Goal: Register for event/course

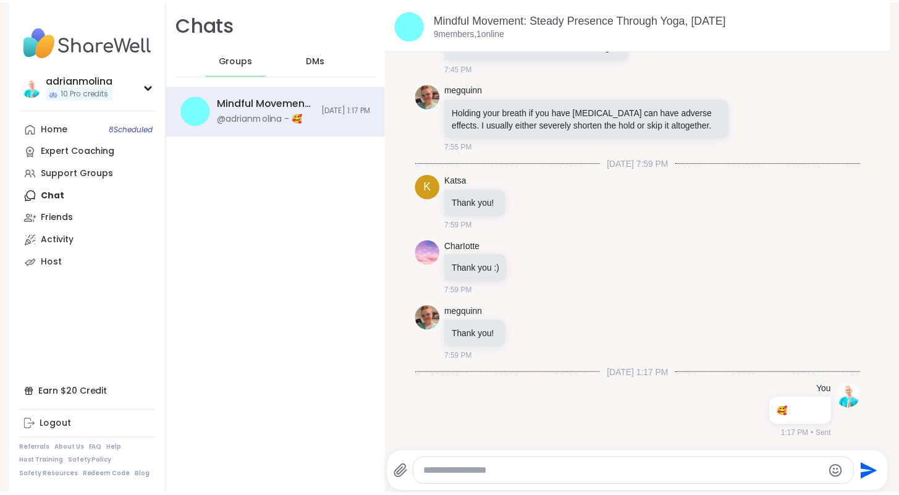
scroll to position [224, 0]
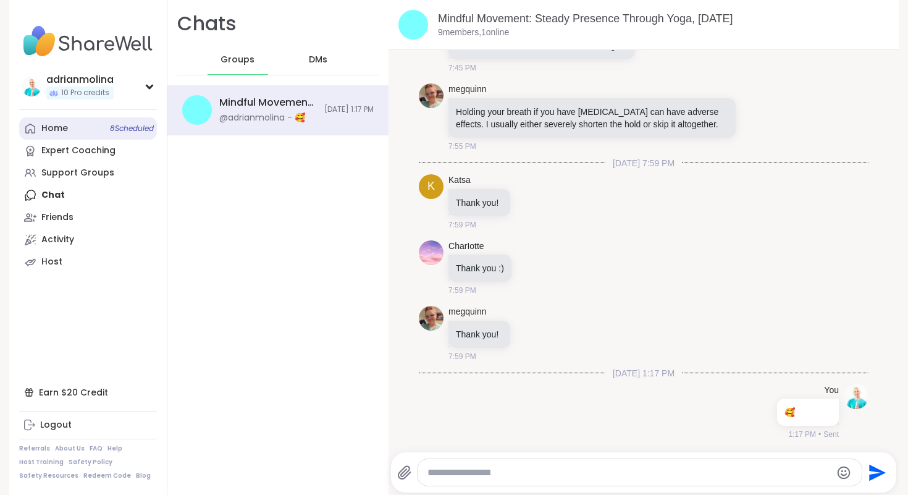
click at [57, 131] on div "Home 8 Scheduled" at bounding box center [54, 128] width 27 height 12
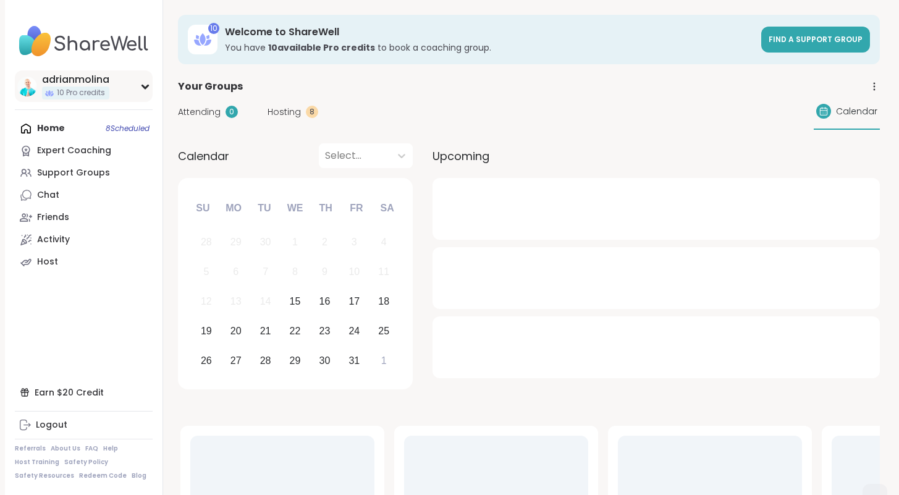
click at [90, 75] on div "adrianmolina" at bounding box center [75, 80] width 67 height 14
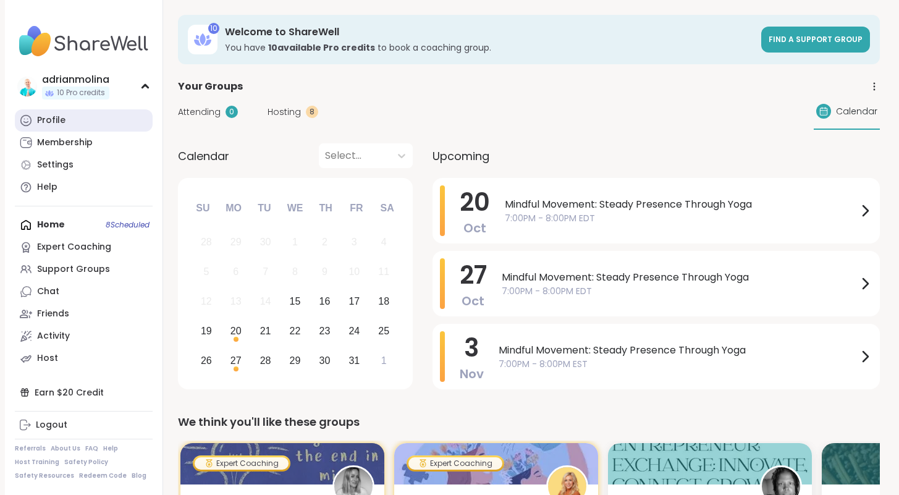
click at [70, 124] on link "Profile" at bounding box center [84, 120] width 138 height 22
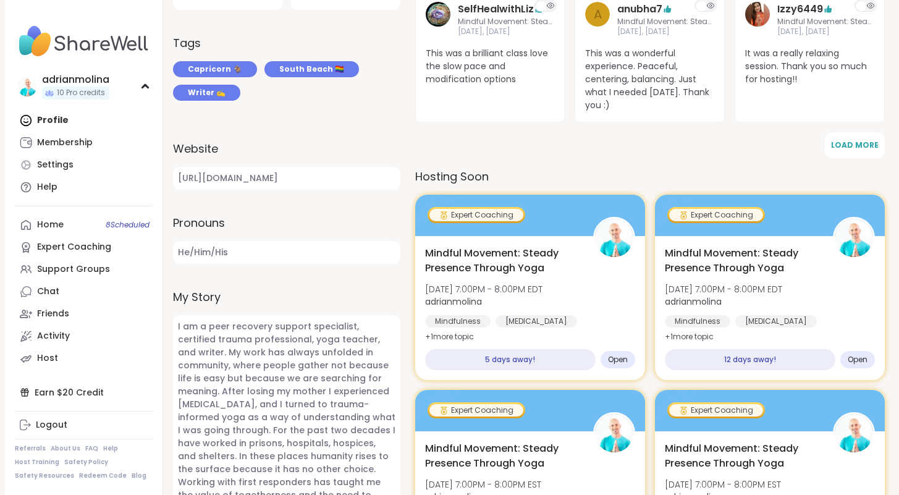
scroll to position [442, 0]
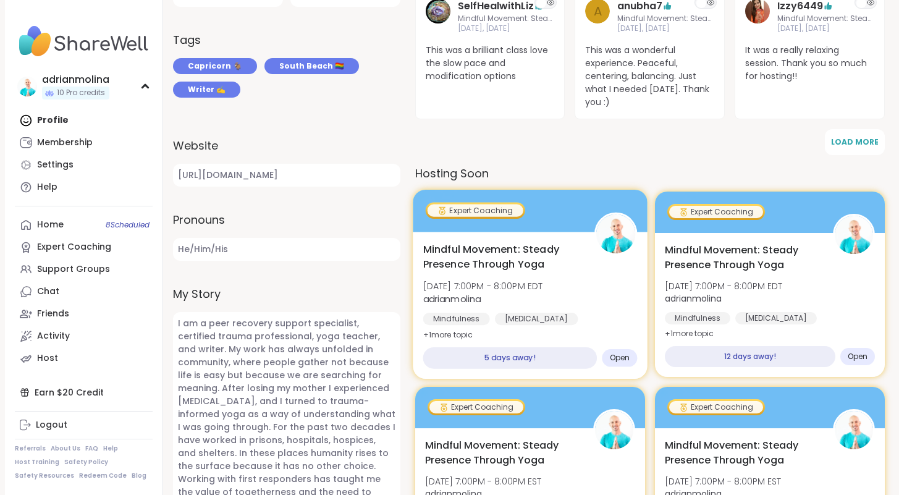
click at [457, 251] on span "Mindful Movement: Steady Presence Through Yoga" at bounding box center [502, 257] width 158 height 30
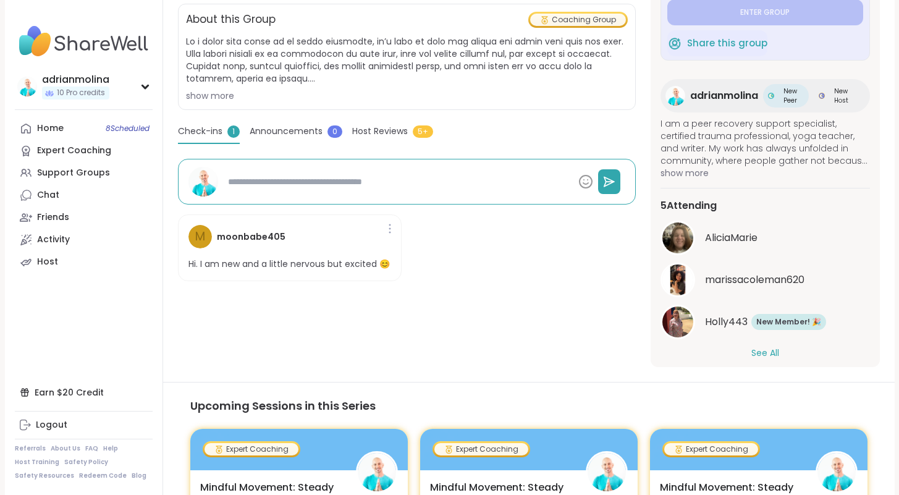
scroll to position [33, 0]
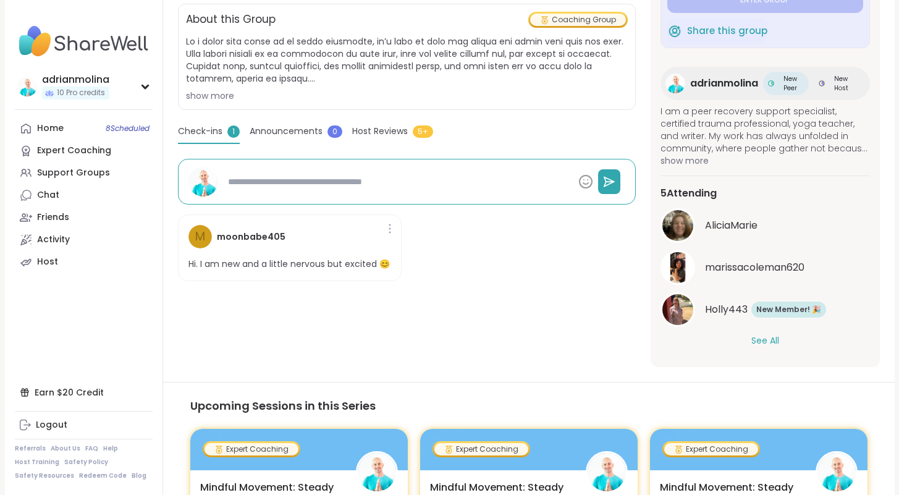
click at [756, 338] on button "See All" at bounding box center [765, 340] width 28 height 13
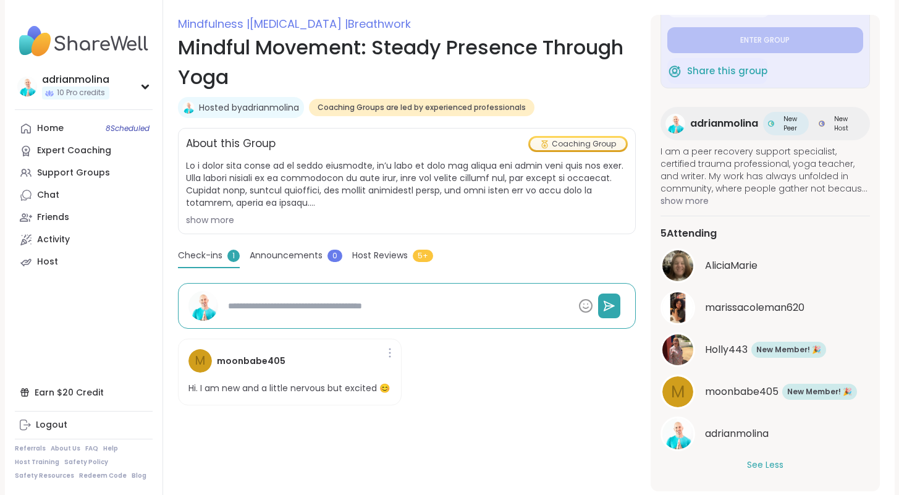
scroll to position [0, 0]
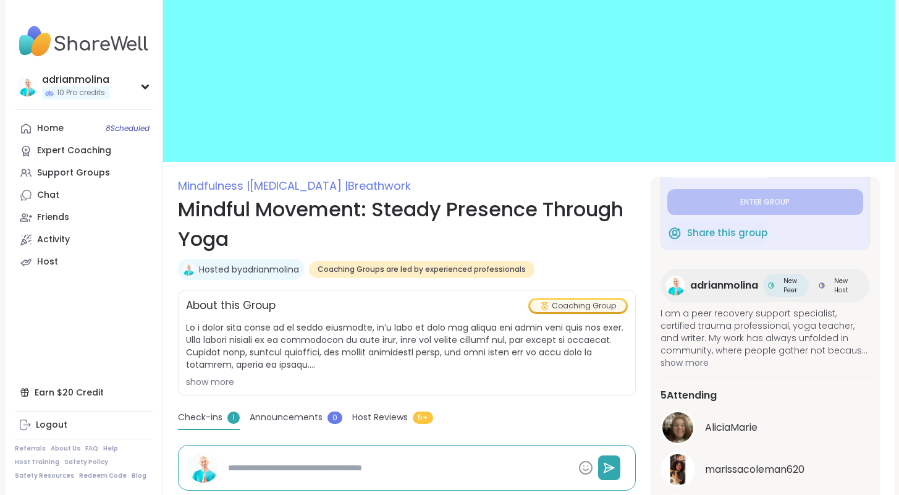
type textarea "*"
